Goal: Information Seeking & Learning: Find specific fact

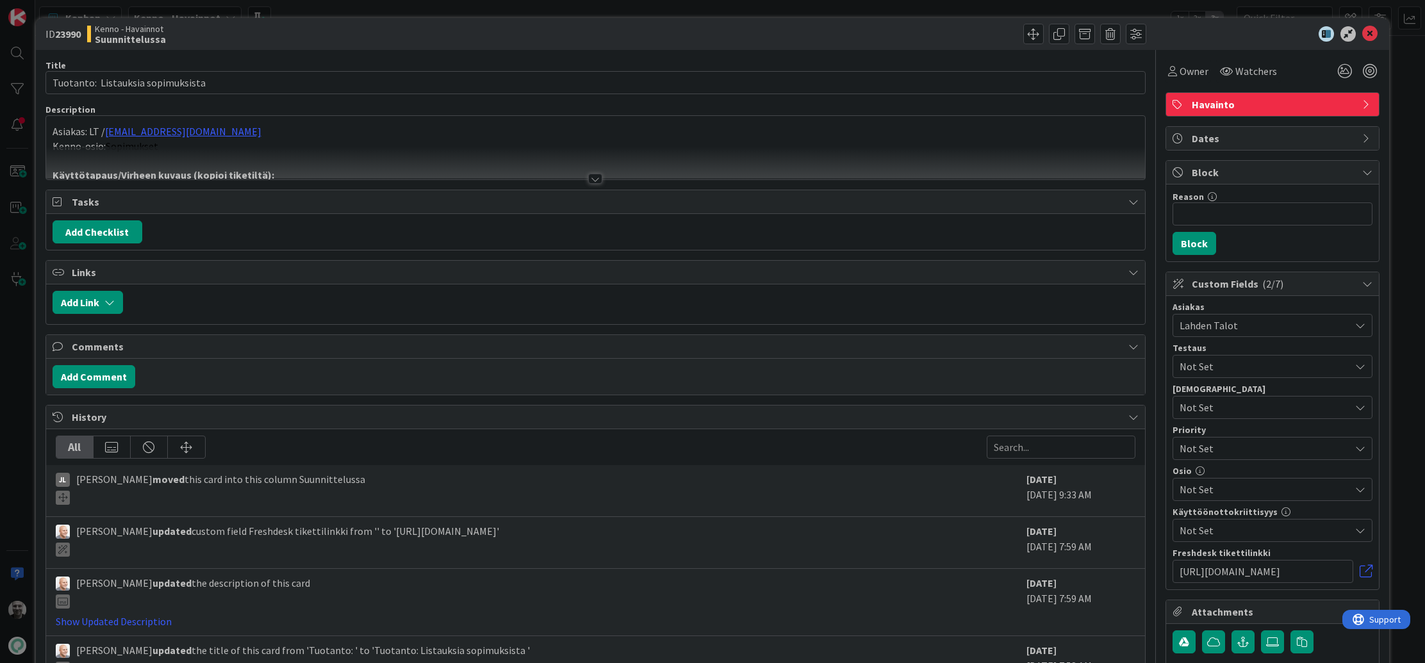
click at [600, 181] on div at bounding box center [595, 179] width 14 height 10
click at [591, 174] on div at bounding box center [595, 179] width 14 height 10
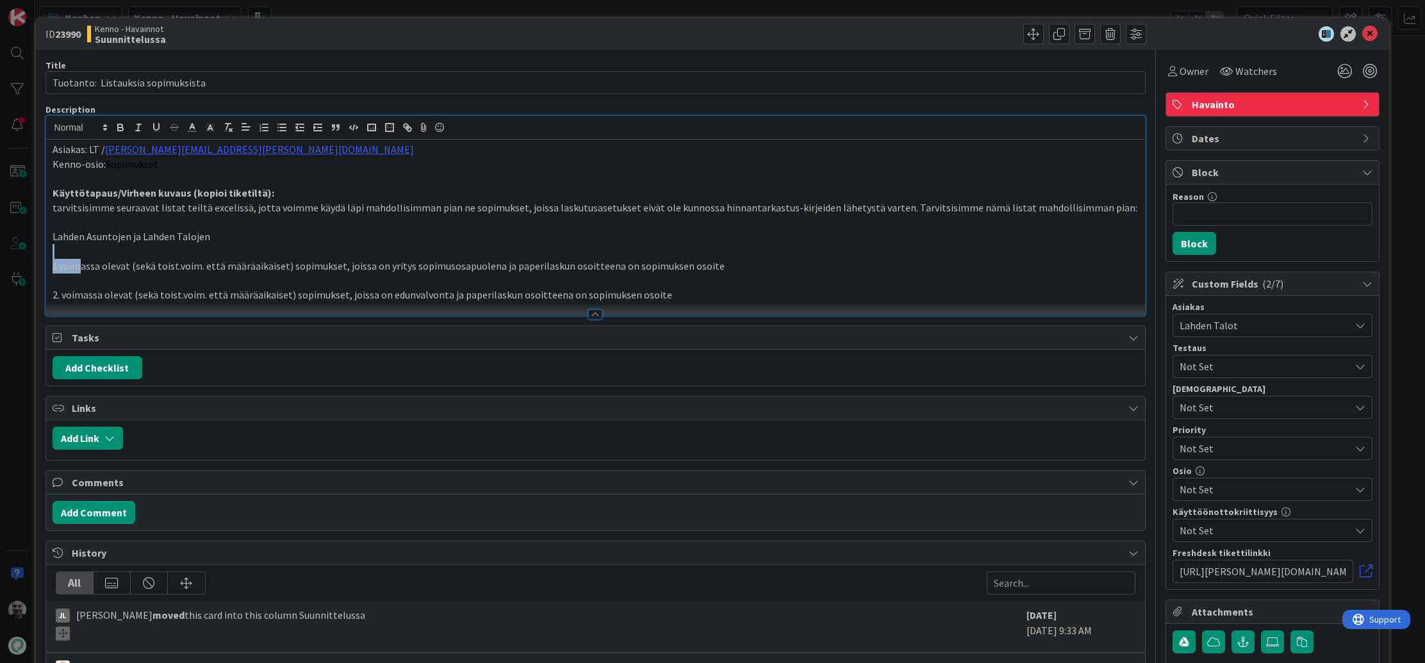
drag, startPoint x: 78, startPoint y: 264, endPoint x: 564, endPoint y: 256, distance: 485.9
click at [564, 256] on div "Asiakas: LT / johanna.salmela@lahdentalot.fi Kenno-osio: Sopimukset Käyttötapau…" at bounding box center [596, 228] width 1100 height 176
click at [564, 256] on p at bounding box center [596, 251] width 1087 height 15
click at [144, 268] on p "1.voimassa olevat (sekä toist.voim. että määräaikaiset) sopimukset, joissa on y…" at bounding box center [596, 266] width 1087 height 15
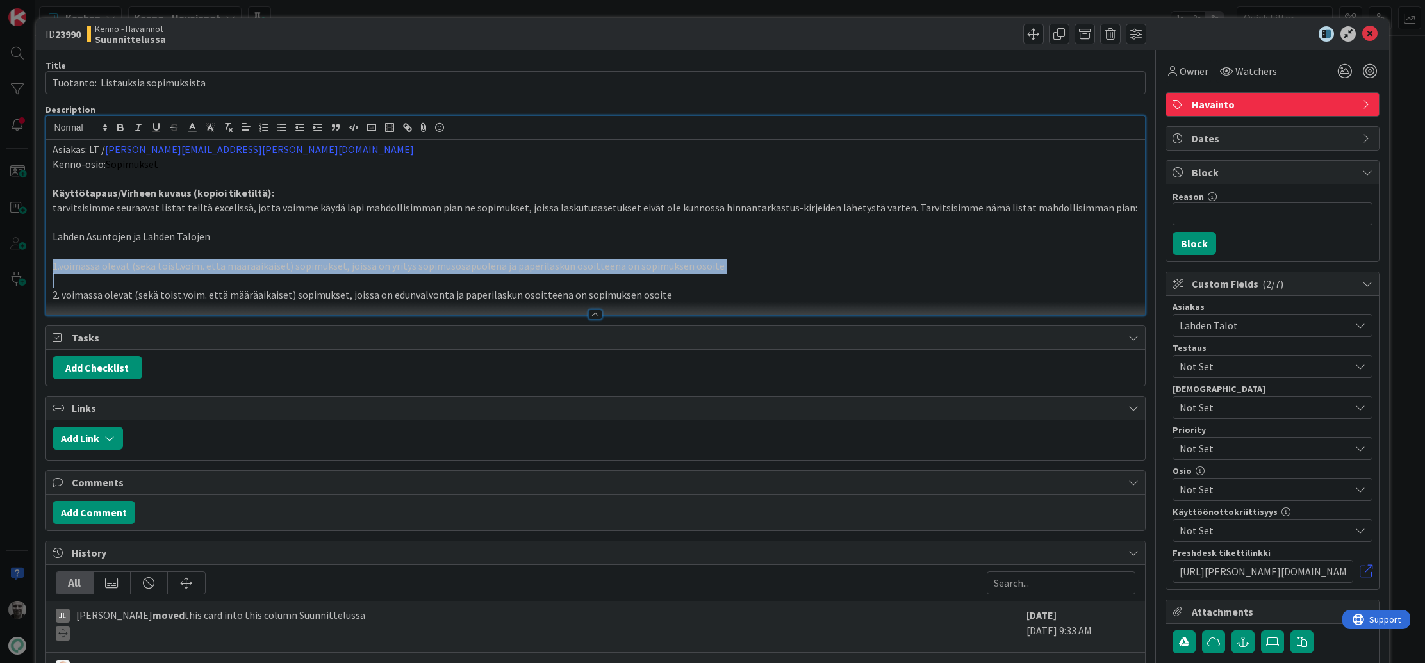
click at [144, 268] on p "1.voimassa olevat (sekä toist.voim. että määräaikaiset) sopimukset, joissa on y…" at bounding box center [596, 266] width 1087 height 15
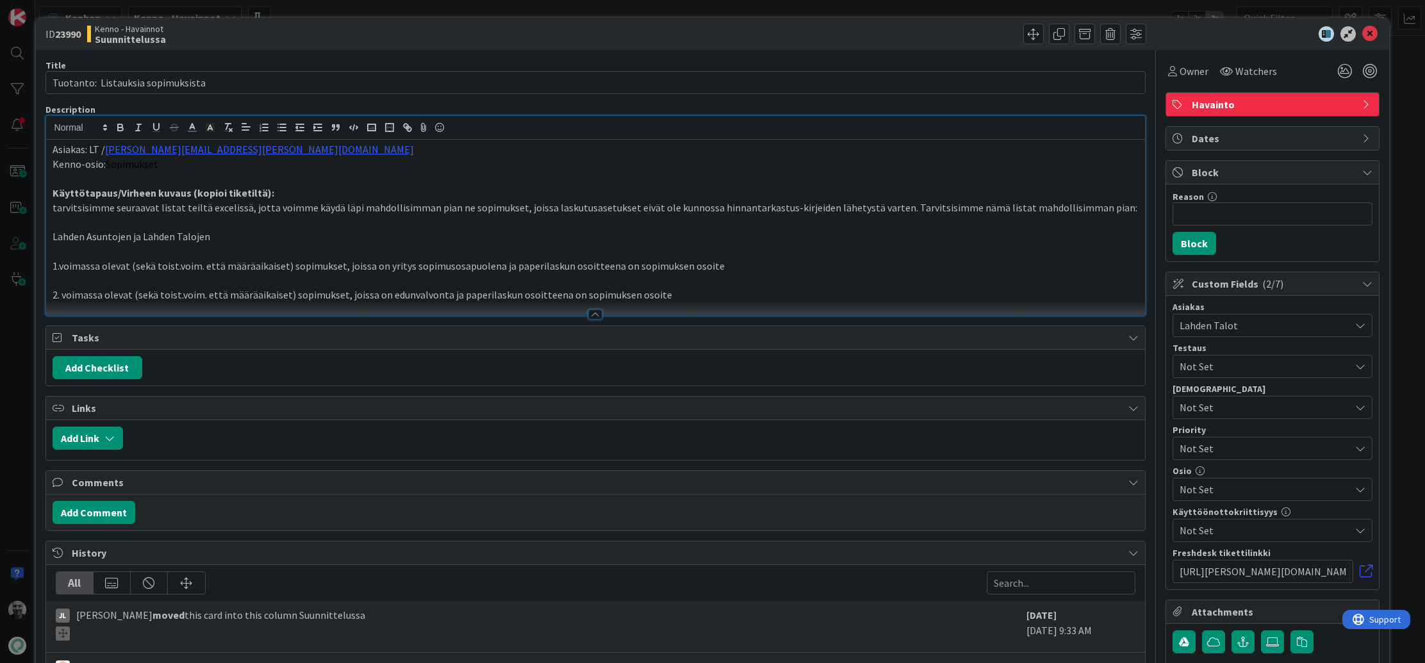
click at [146, 199] on p "Käyttötapaus/Virheen kuvaus (kopioi tiketiltä):" at bounding box center [596, 193] width 1087 height 15
click at [142, 208] on p "tarvitsisimme seuraavat listat teiltä excelissä, jotta voimme käydä läpi mahdol…" at bounding box center [596, 208] width 1087 height 15
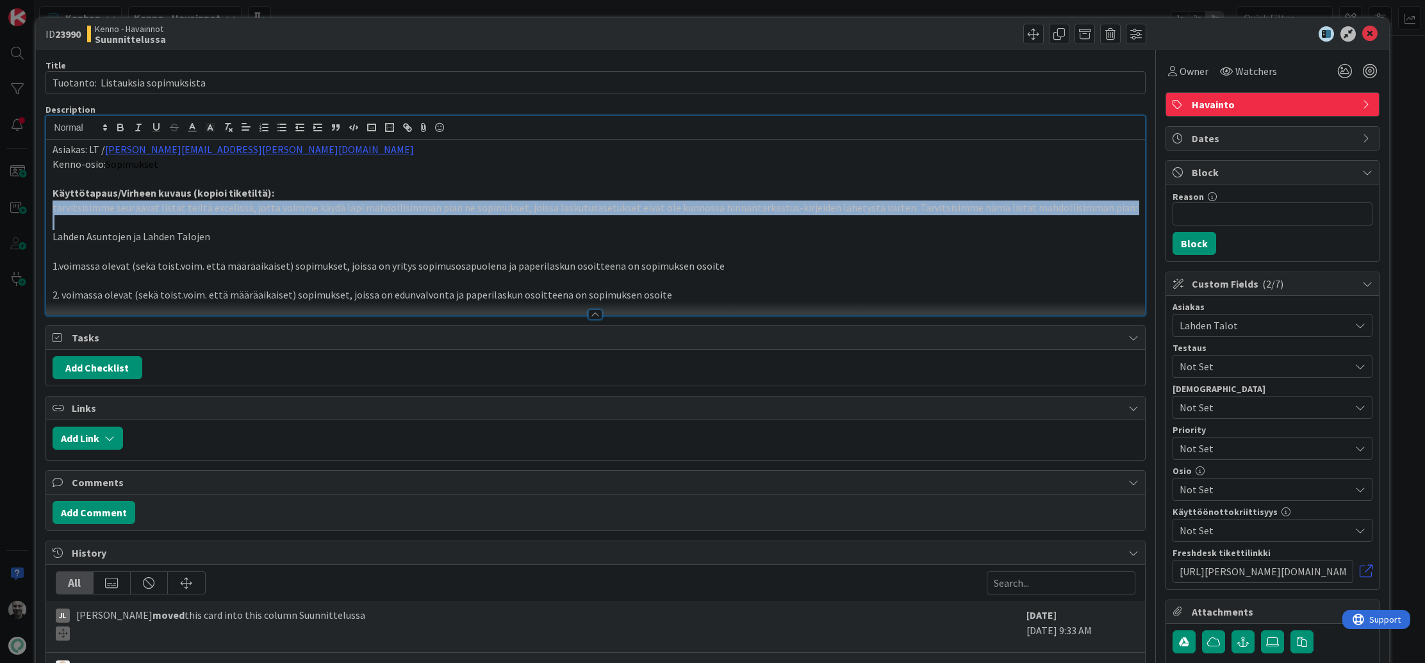
click at [142, 208] on p "tarvitsisimme seuraavat listat teiltä excelissä, jotta voimme käydä läpi mahdol…" at bounding box center [596, 208] width 1087 height 15
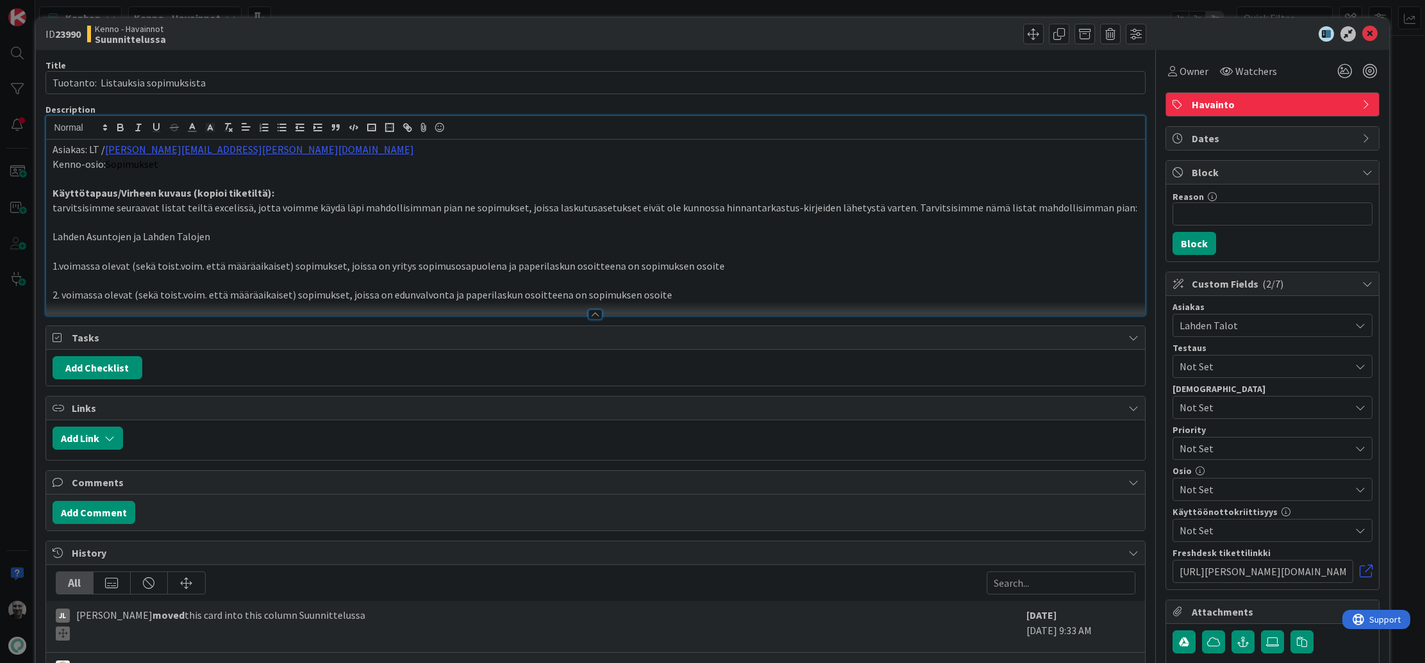
click at [142, 208] on p "tarvitsisimme seuraavat listat teiltä excelissä, jotta voimme käydä läpi mahdol…" at bounding box center [596, 208] width 1087 height 15
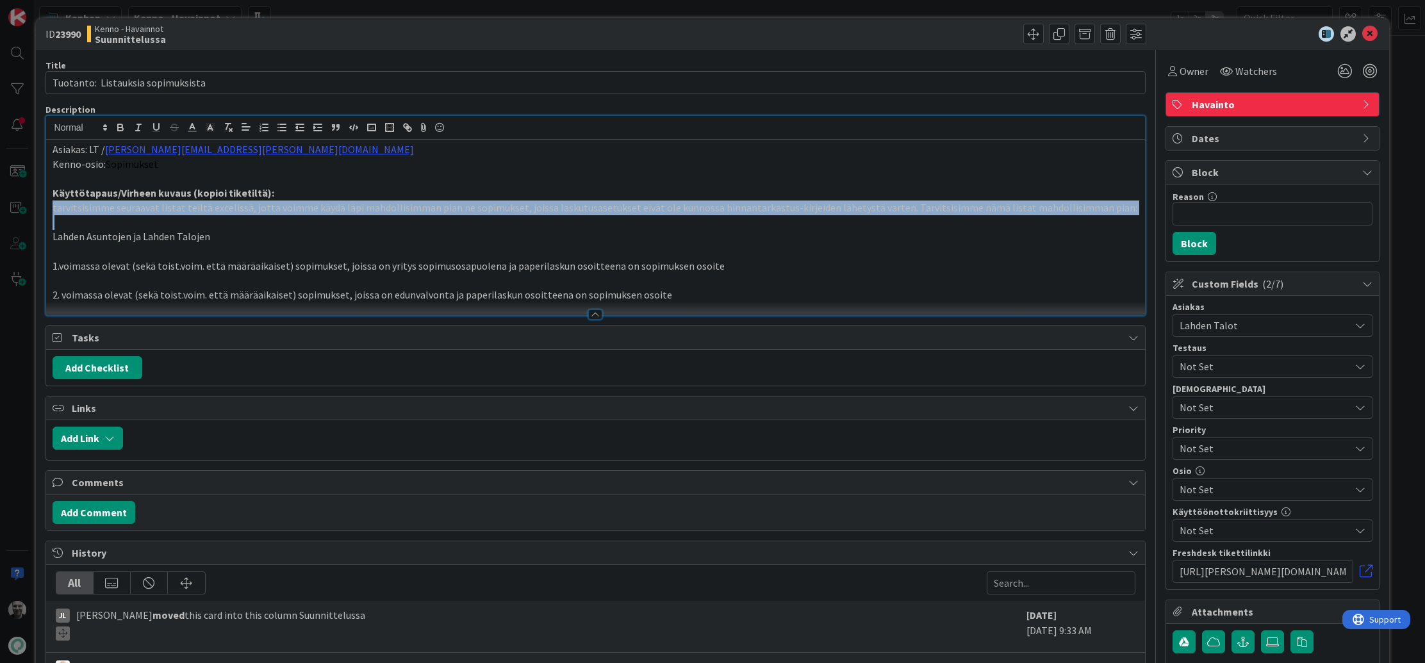
click at [142, 208] on p "tarvitsisimme seuraavat listat teiltä excelissä, jotta voimme käydä läpi mahdol…" at bounding box center [596, 208] width 1087 height 15
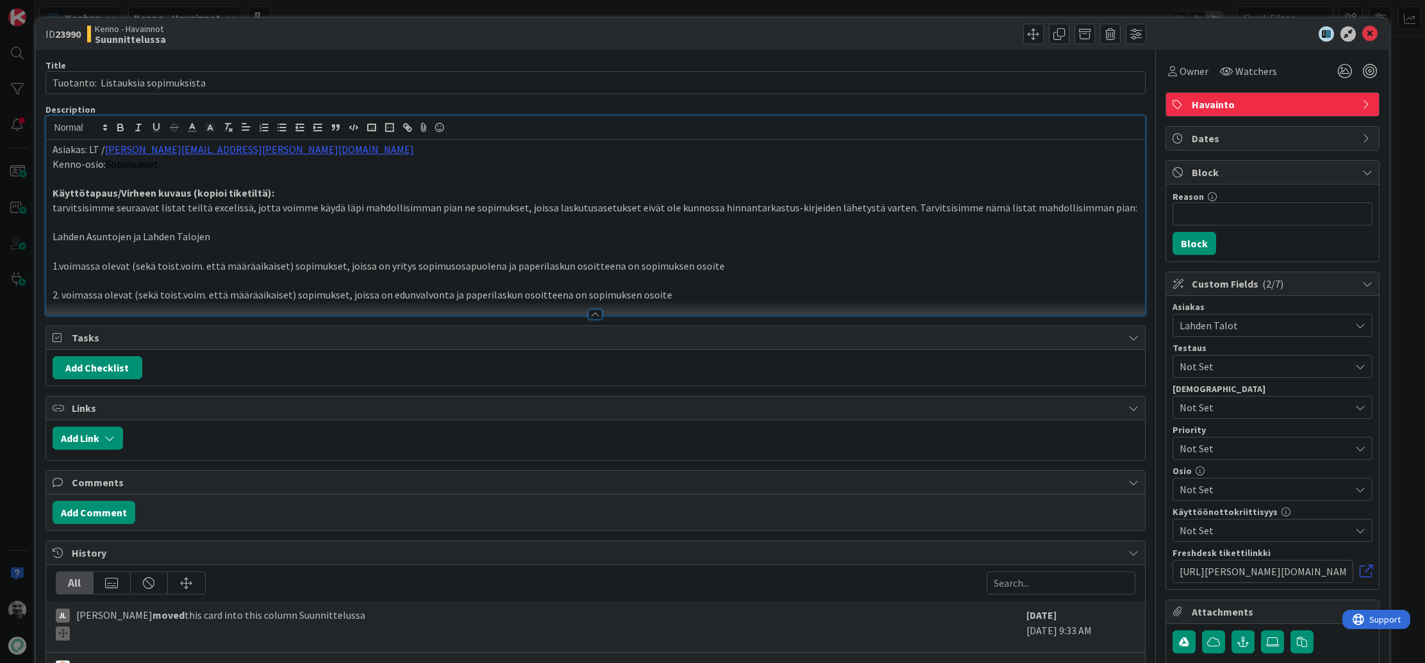
scroll to position [235, 0]
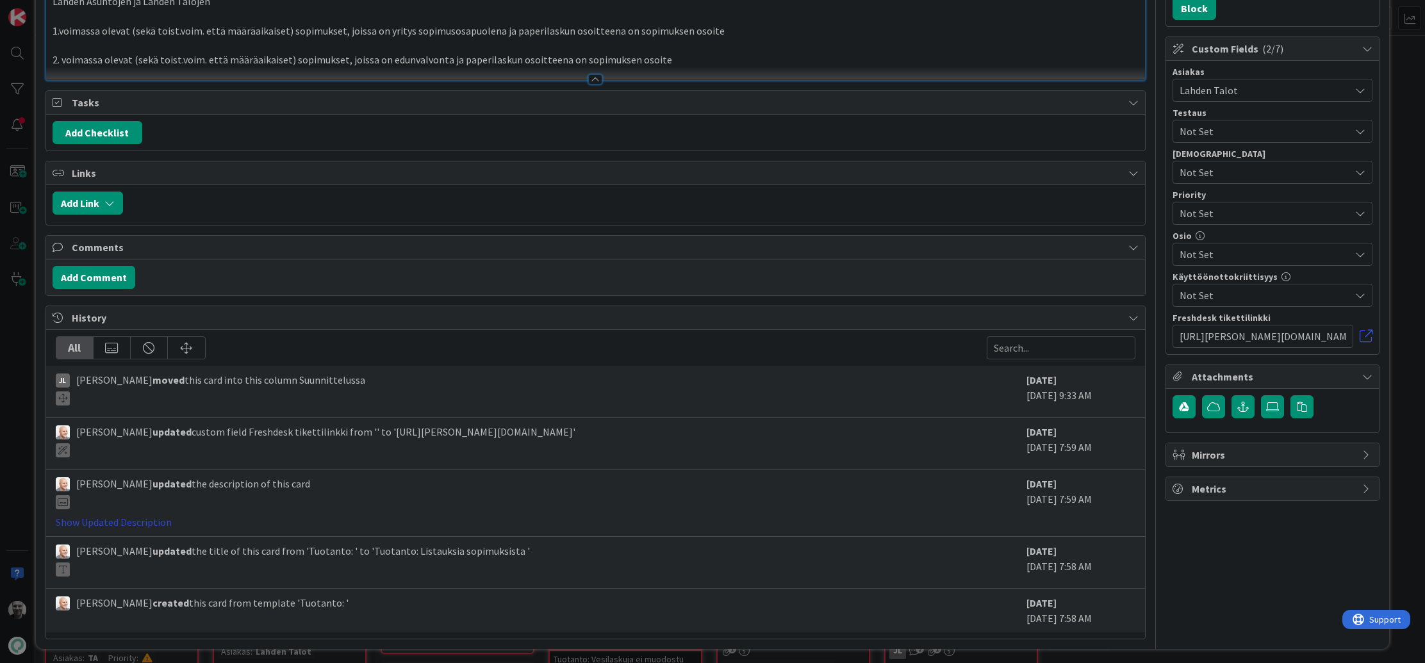
click at [156, 516] on link "Show Updated Description" at bounding box center [114, 522] width 116 height 13
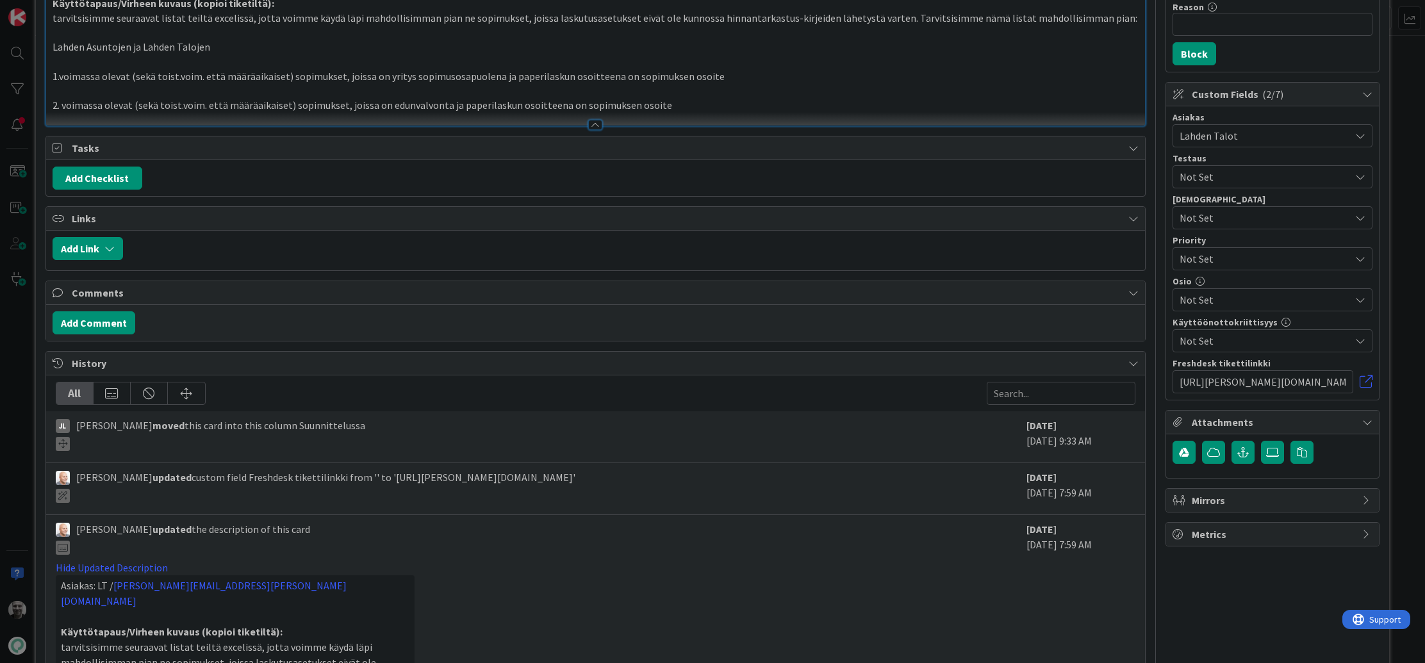
scroll to position [0, 0]
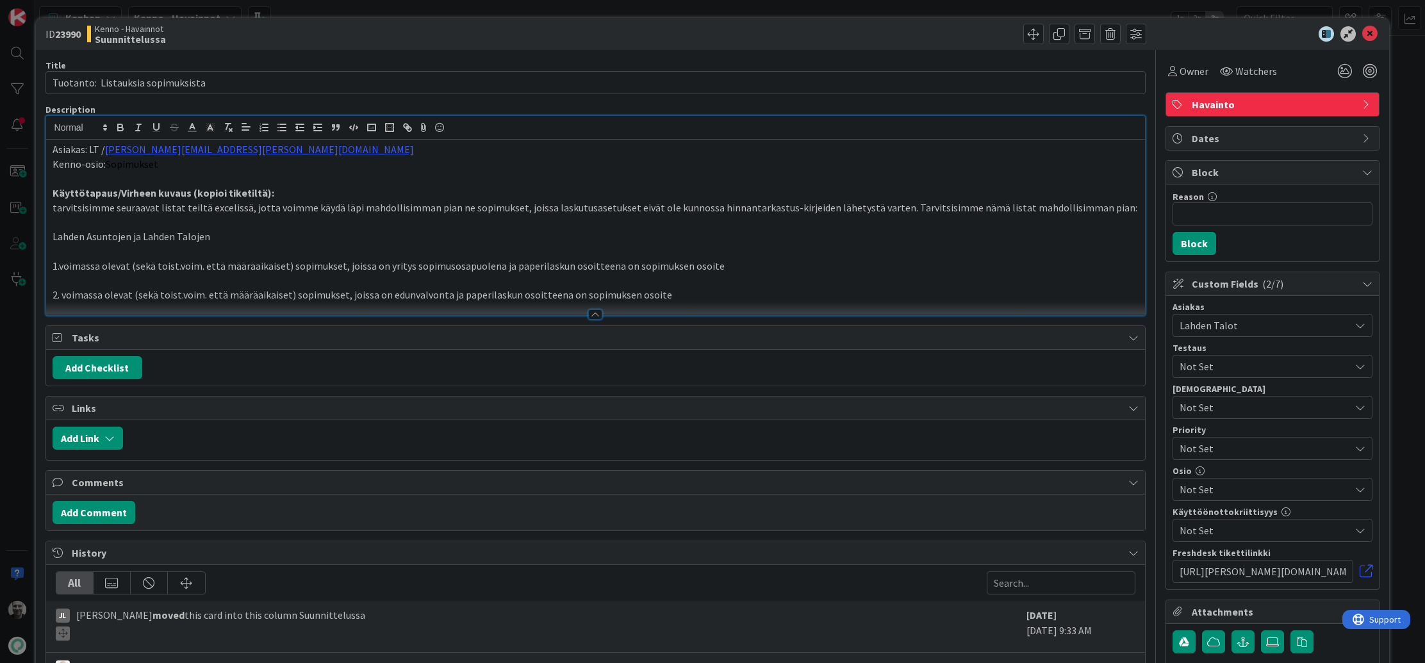
click at [168, 238] on p "Lahden Asuntojen ja Lahden Talojen" at bounding box center [596, 236] width 1087 height 15
click at [184, 267] on p "1.voimassa olevat (sekä toist.voim. että määräaikaiset) sopimukset, joissa on y…" at bounding box center [596, 266] width 1087 height 15
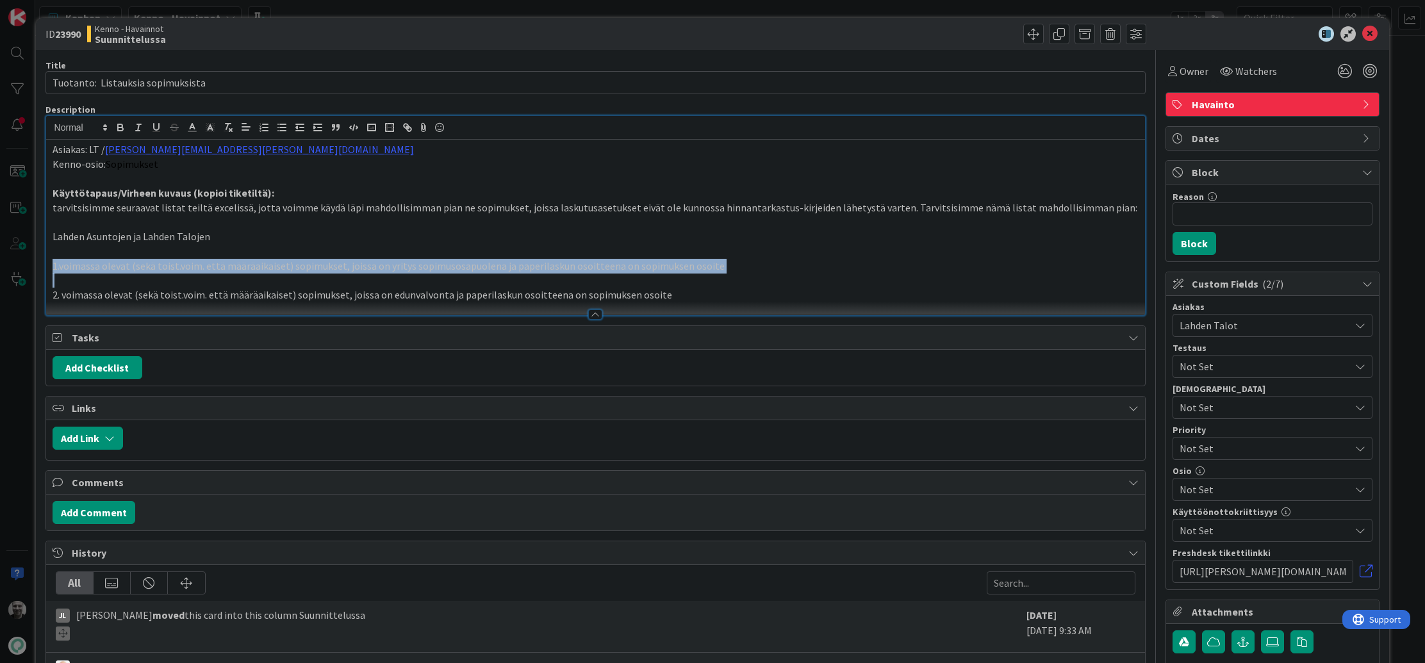
click at [184, 267] on p "1.voimassa olevat (sekä toist.voim. että määräaikaiset) sopimukset, joissa on y…" at bounding box center [596, 266] width 1087 height 15
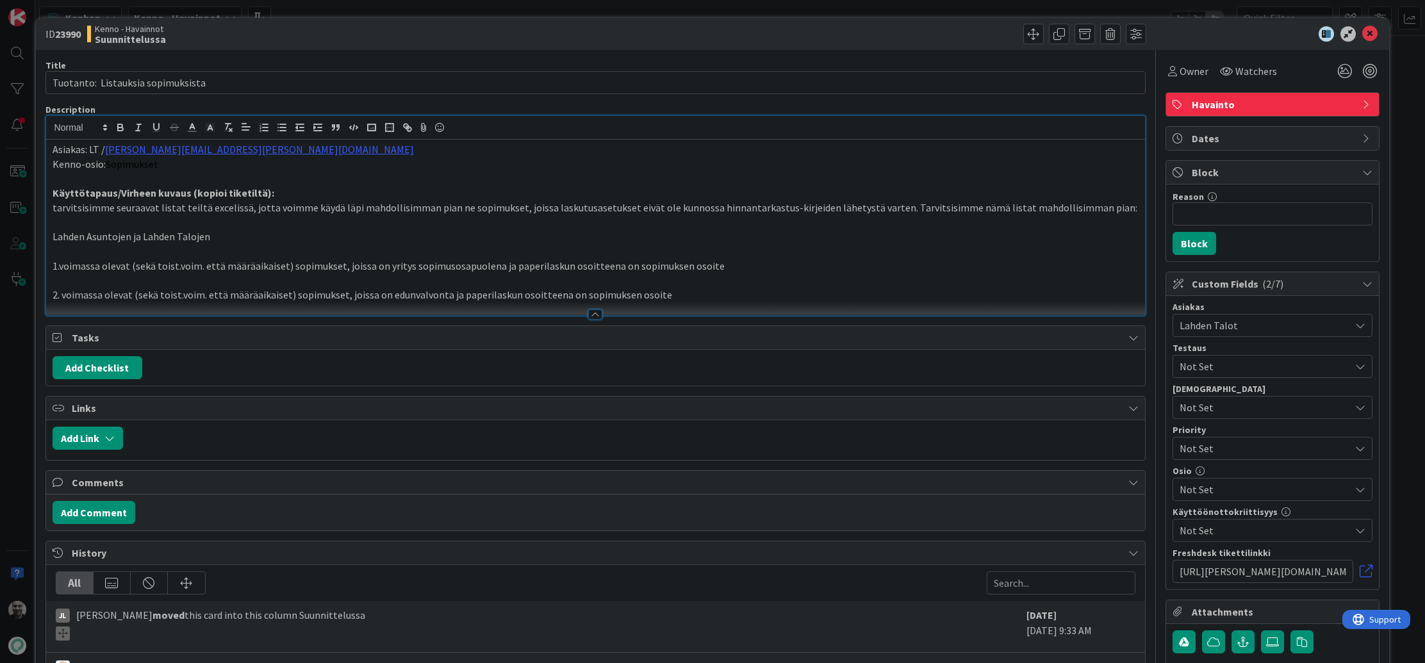
click at [184, 267] on p "1.voimassa olevat (sekä toist.voim. että määräaikaiset) sopimukset, joissa on y…" at bounding box center [596, 266] width 1087 height 15
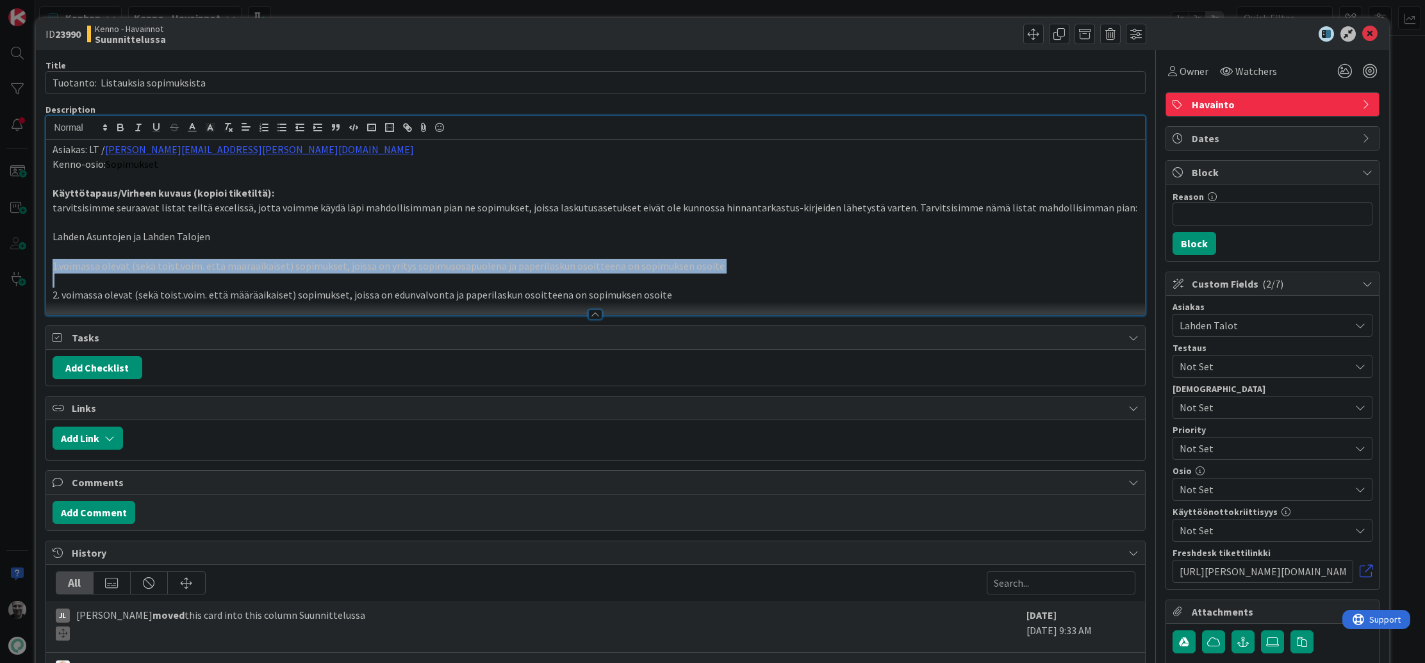
click at [184, 267] on p "1.voimassa olevat (sekä toist.voim. että määräaikaiset) sopimukset, joissa on y…" at bounding box center [596, 266] width 1087 height 15
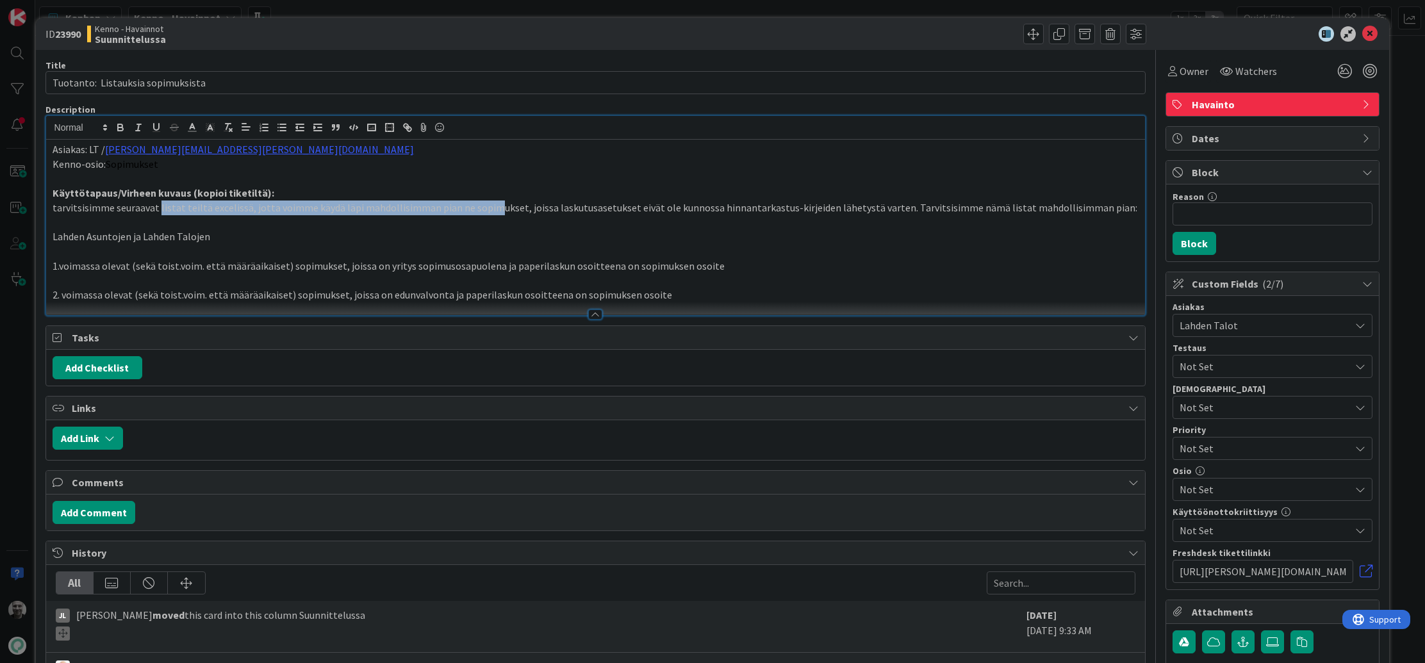
drag, startPoint x: 157, startPoint y: 206, endPoint x: 496, endPoint y: 210, distance: 339.1
click at [492, 210] on p "tarvitsisimme seuraavat listat teiltä excelissä, jotta voimme käydä läpi mahdol…" at bounding box center [596, 208] width 1087 height 15
click at [496, 210] on p "tarvitsisimme seuraavat listat teiltä excelissä, jotta voimme käydä läpi mahdol…" at bounding box center [596, 208] width 1087 height 15
